Goal: Navigation & Orientation: Find specific page/section

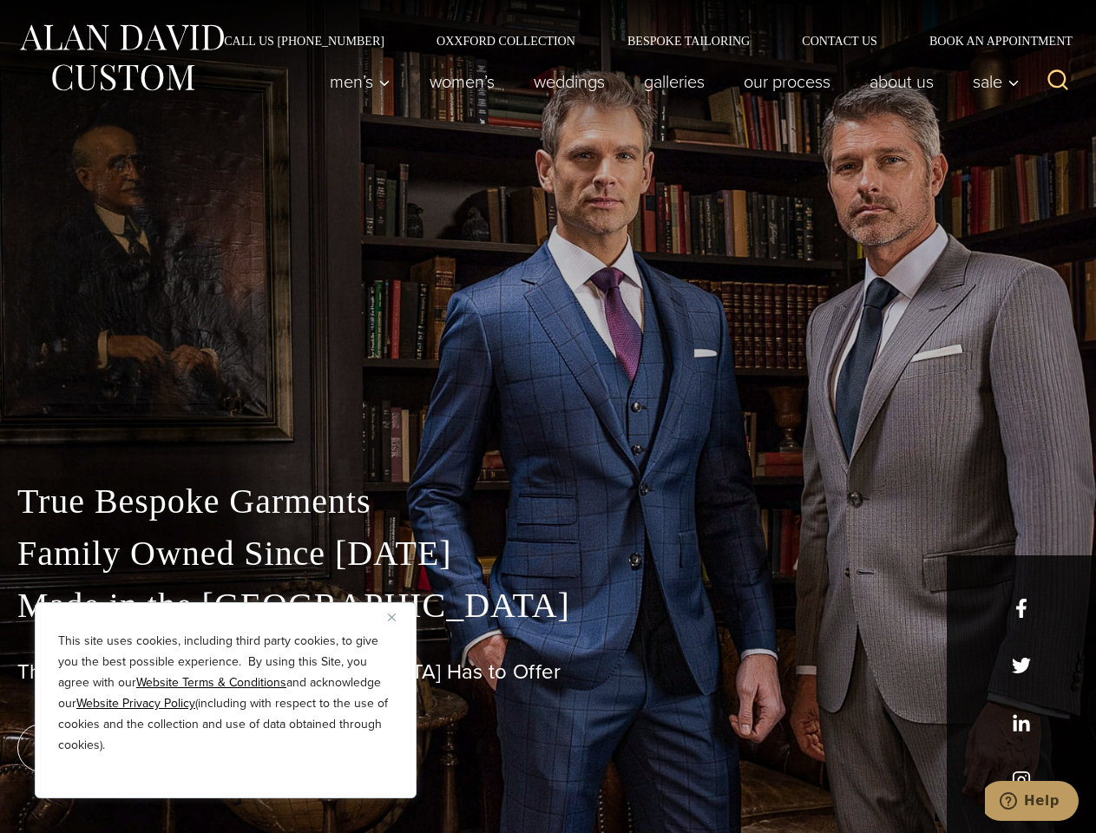
click at [548, 417] on div "True Bespoke Garments Family Owned Since [DATE] Made in [GEOGRAPHIC_DATA] The B…" at bounding box center [548, 611] width 1096 height 444
click at [398, 617] on button "Close" at bounding box center [398, 617] width 21 height 21
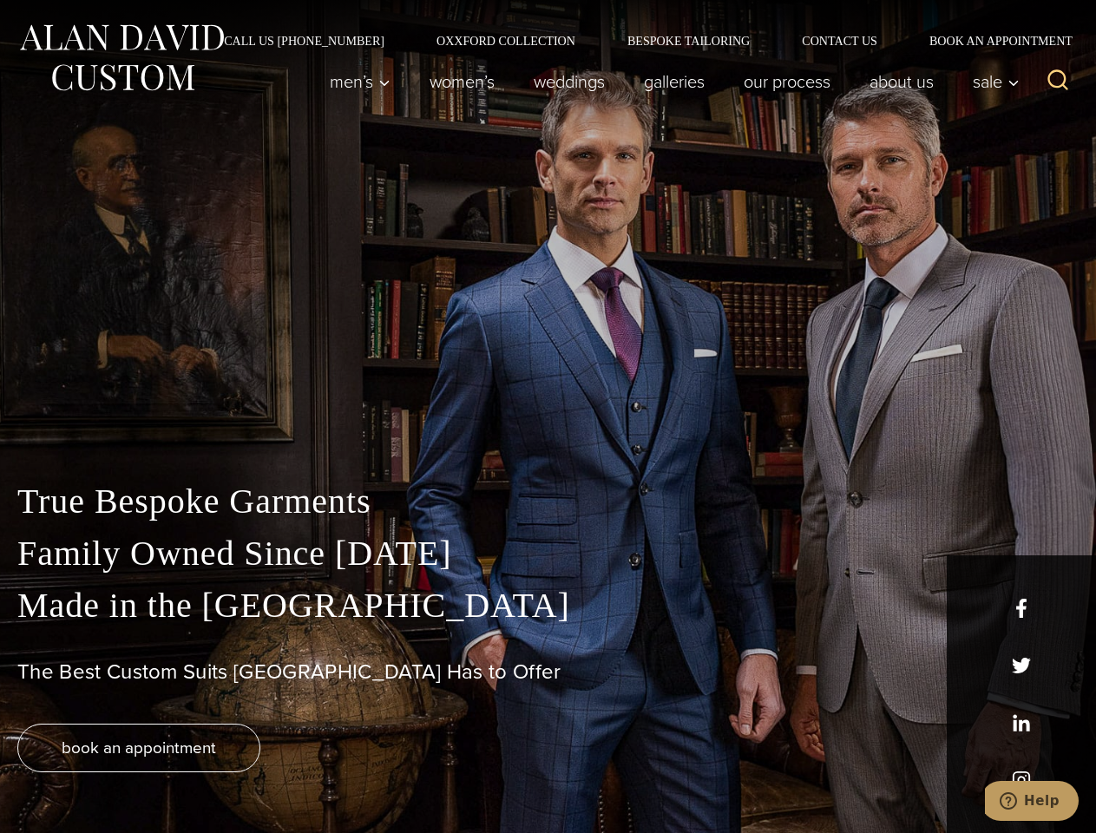
click at [226, 775] on div "True Bespoke Garments Family Owned Since [DATE] Made in [GEOGRAPHIC_DATA] The B…" at bounding box center [548, 655] width 1096 height 358
click at [1058, 82] on icon "Search" at bounding box center [1058, 80] width 25 height 25
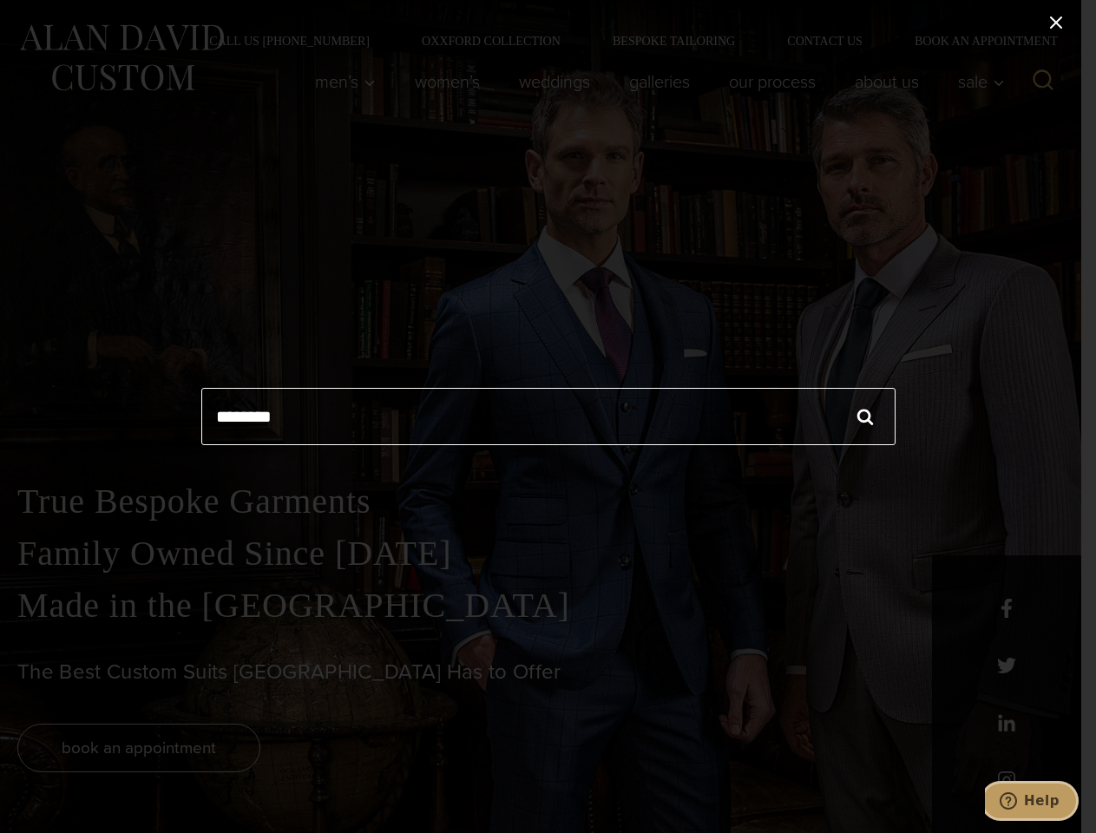
click at [1017, 801] on icon "Help" at bounding box center [1008, 800] width 17 height 17
